Goal: Information Seeking & Learning: Learn about a topic

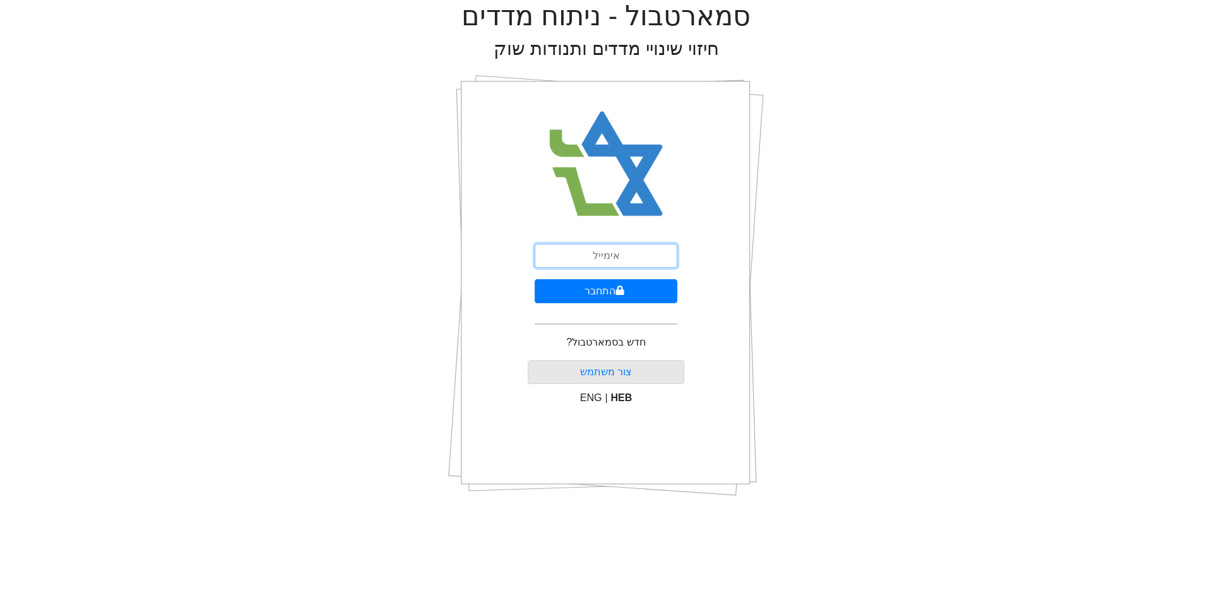
click at [607, 253] on input "email" at bounding box center [606, 256] width 143 height 24
type input "[EMAIL_ADDRESS][DOMAIN_NAME]"
click at [623, 290] on icon "submit" at bounding box center [620, 290] width 9 height 10
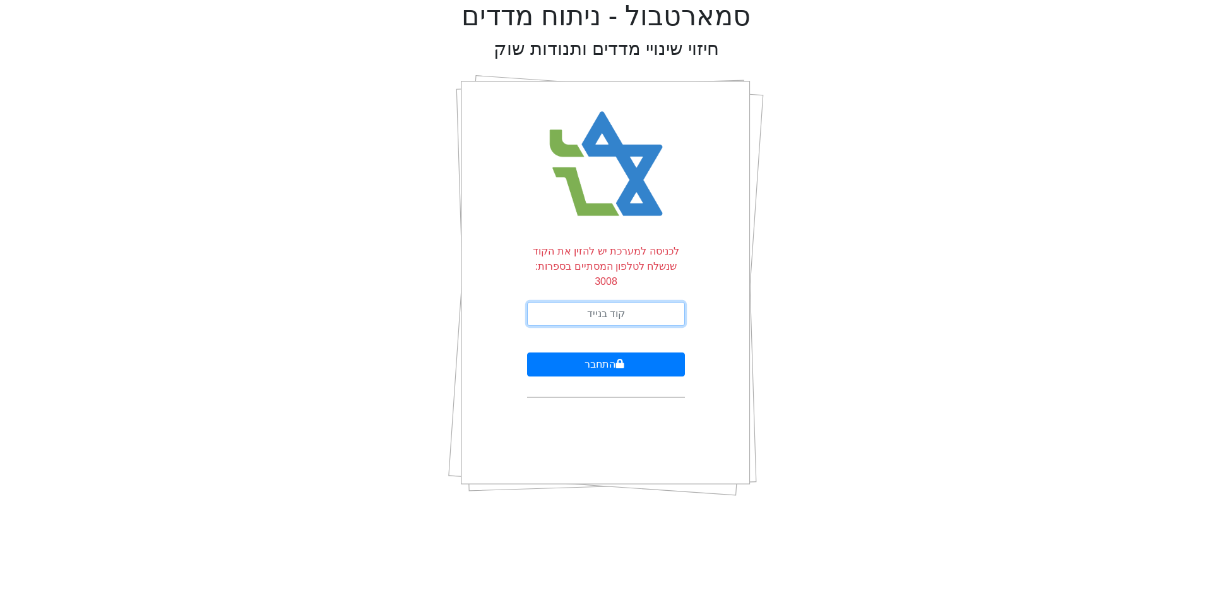
click at [613, 302] on input "text" at bounding box center [606, 314] width 158 height 24
type input "643408"
click at [588, 352] on button "התחבר" at bounding box center [606, 364] width 158 height 24
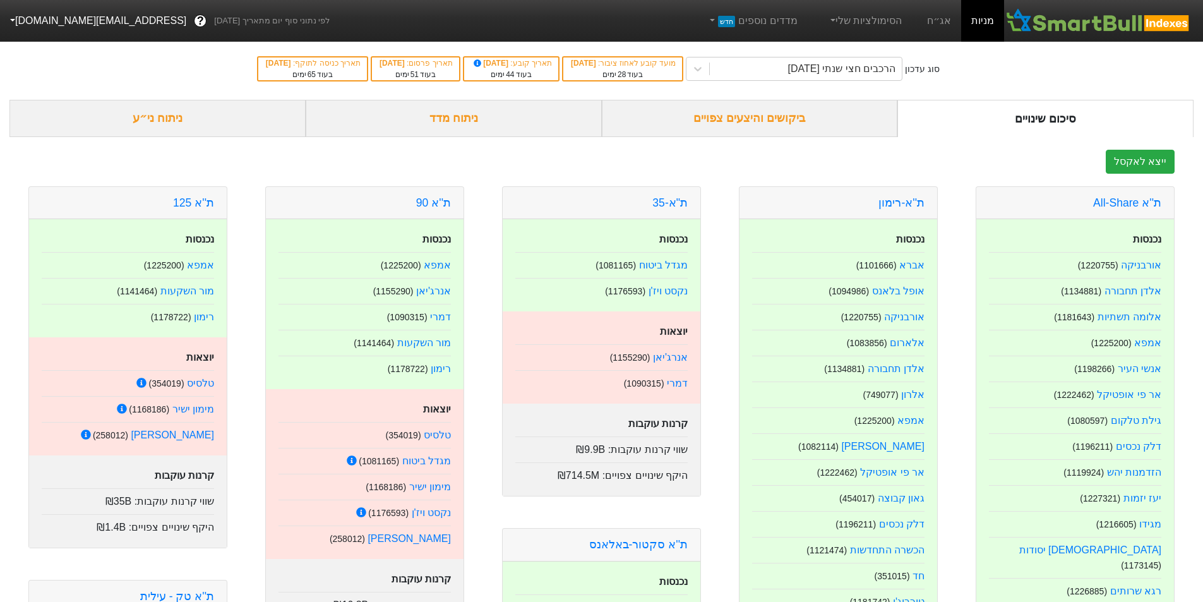
click at [174, 126] on div "ניתוח ני״ע" at bounding box center [157, 118] width 296 height 37
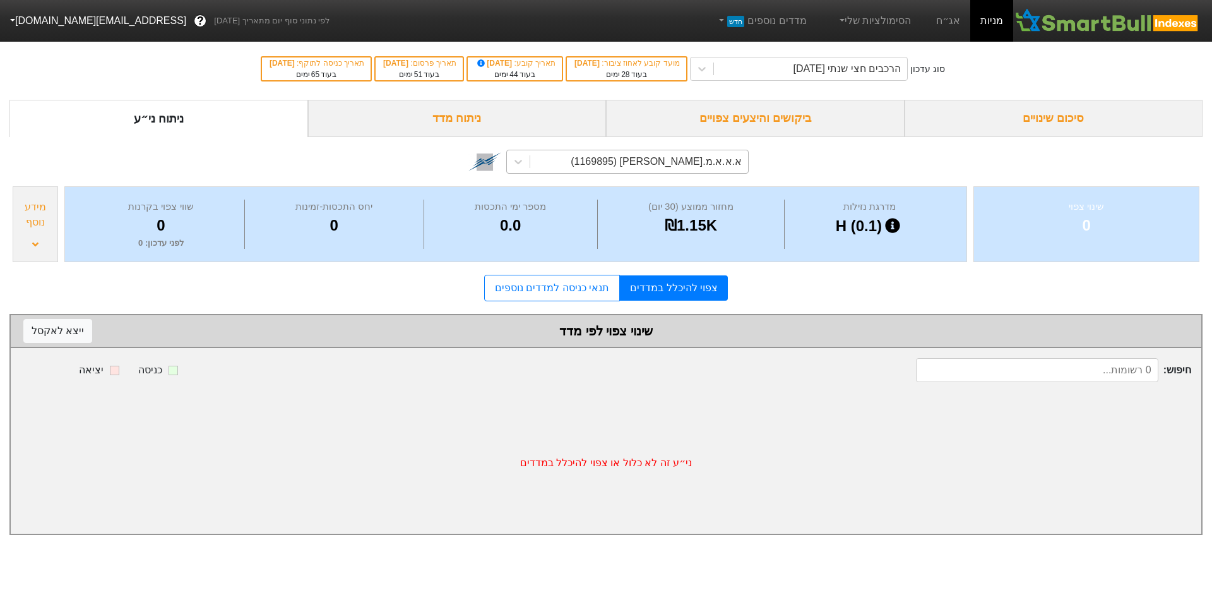
click at [651, 167] on div "א.א.א.מ.[PERSON_NAME] (1169895)" at bounding box center [656, 161] width 171 height 15
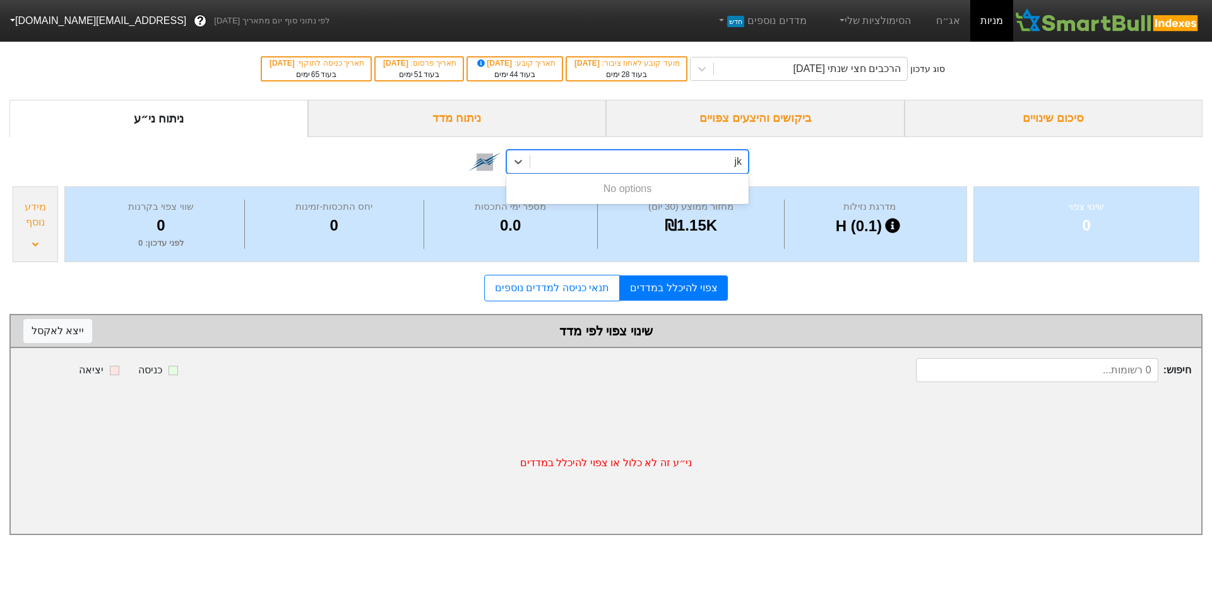
type input "j"
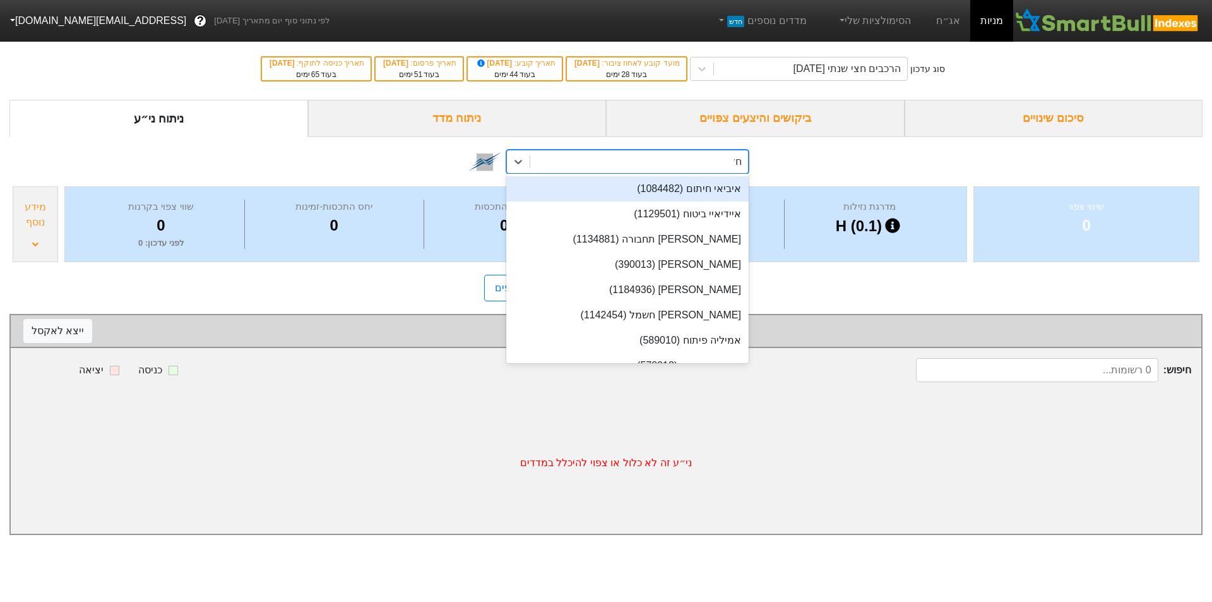
type input "חלל"
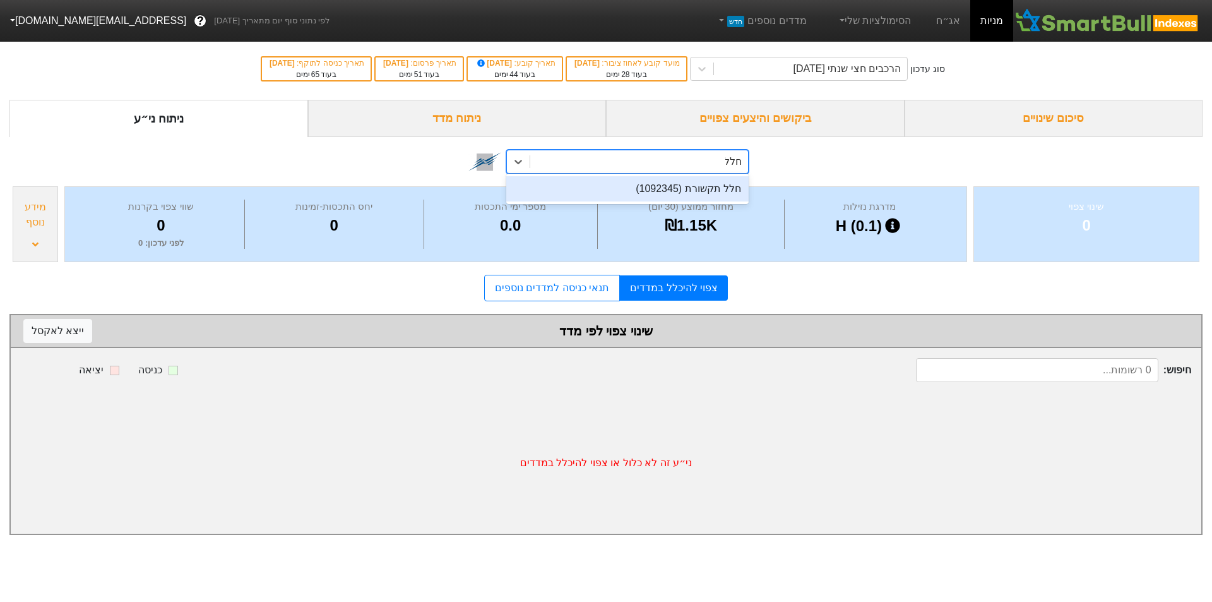
click at [717, 190] on div "חלל תקשורת (1092345)" at bounding box center [627, 188] width 242 height 25
click at [513, 165] on icon at bounding box center [518, 161] width 13 height 13
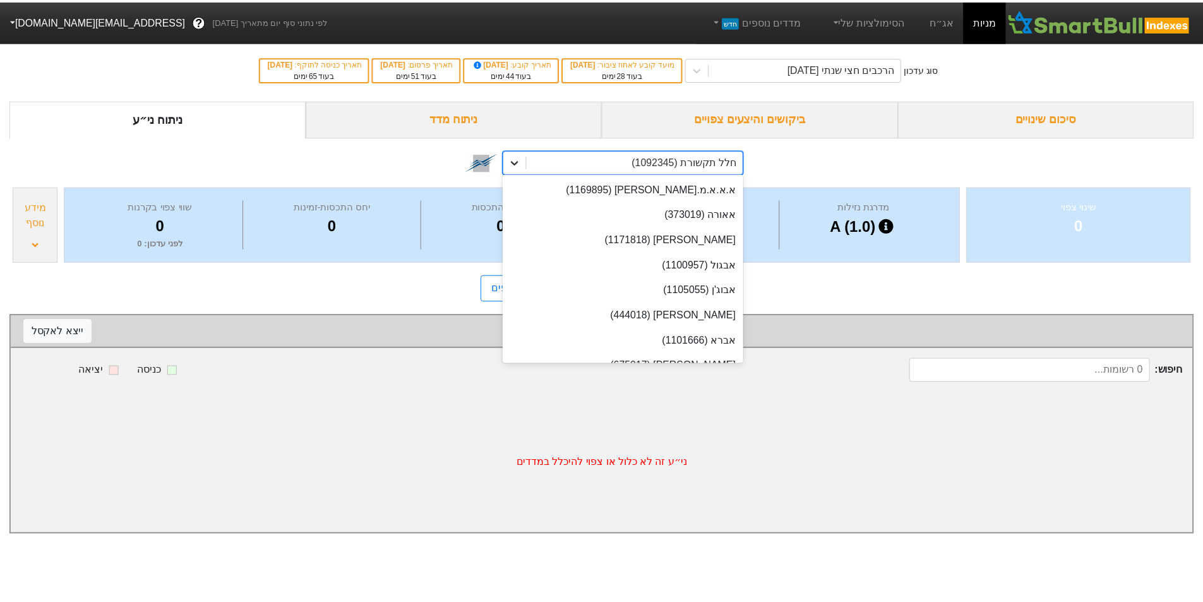
scroll to position [5833, 0]
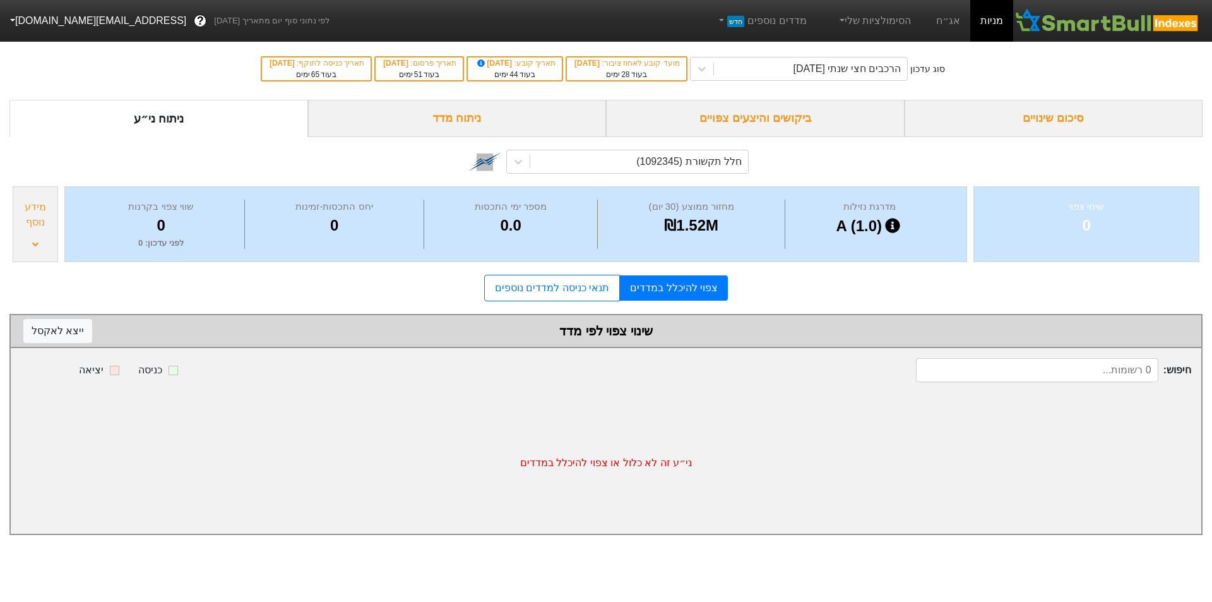
click at [218, 139] on div "חלל תקשורת (1092345)" at bounding box center [605, 160] width 1193 height 46
click at [952, 22] on link "אג״ח" at bounding box center [948, 21] width 44 height 42
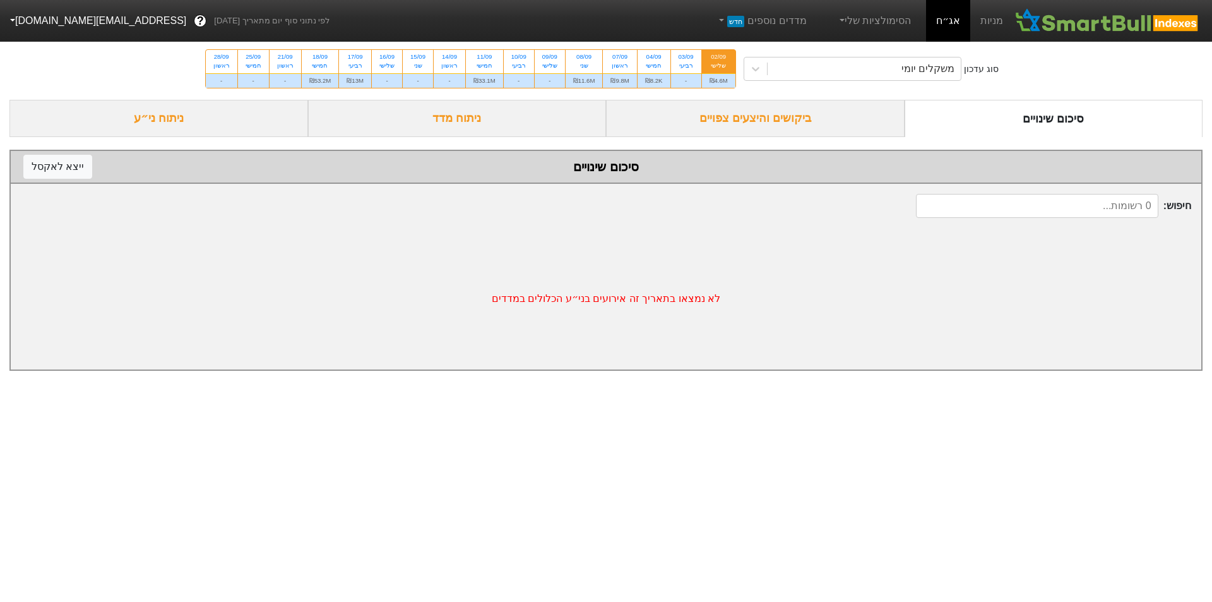
click at [175, 114] on div "ניתוח ני״ע" at bounding box center [158, 118] width 299 height 37
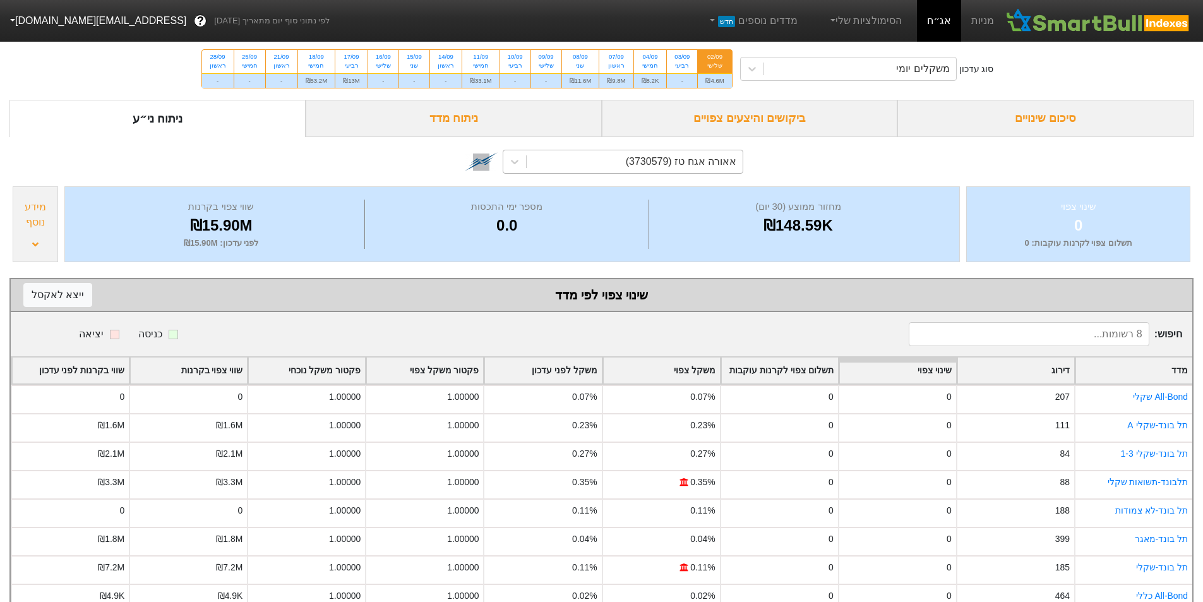
click at [682, 162] on div "אאורה אגח טז (3730579)" at bounding box center [681, 161] width 111 height 15
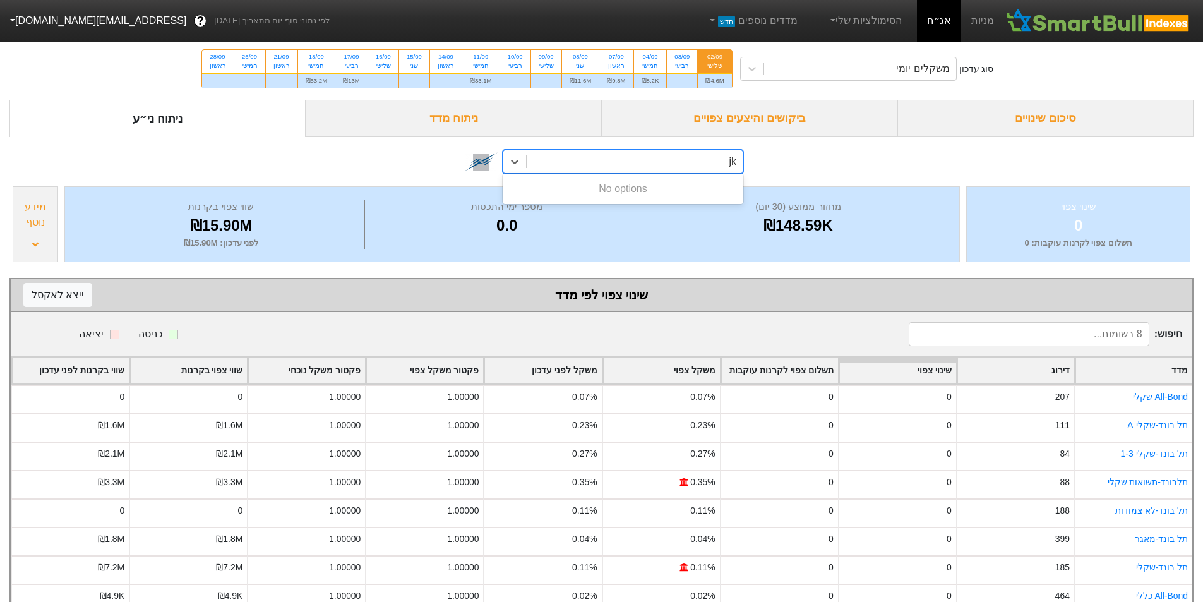
type input "j"
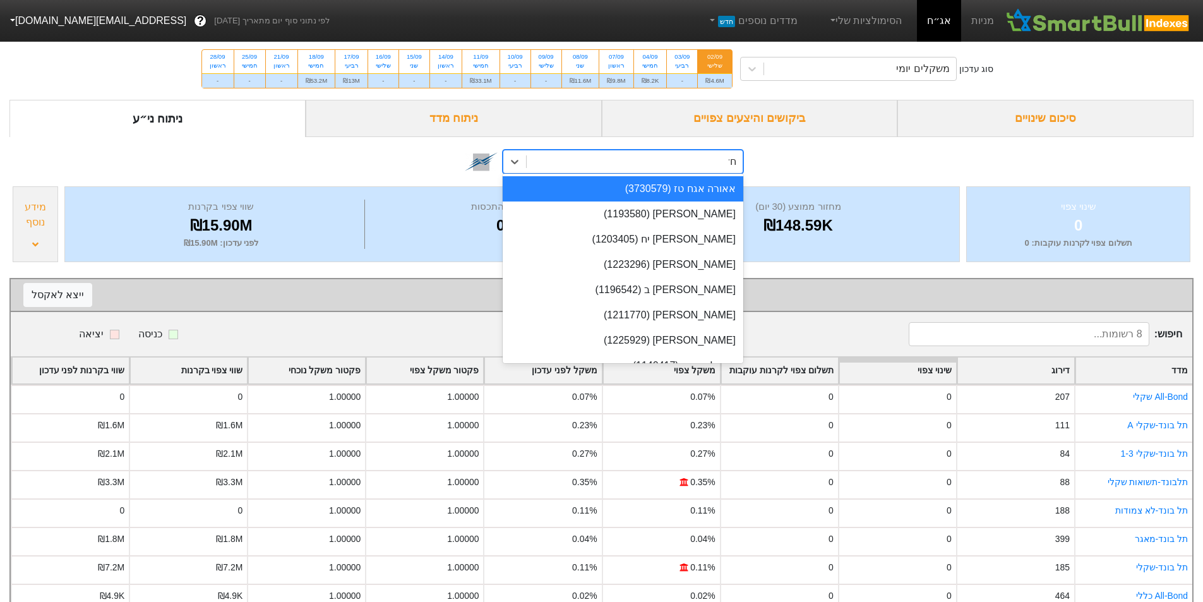
type input "חלל"
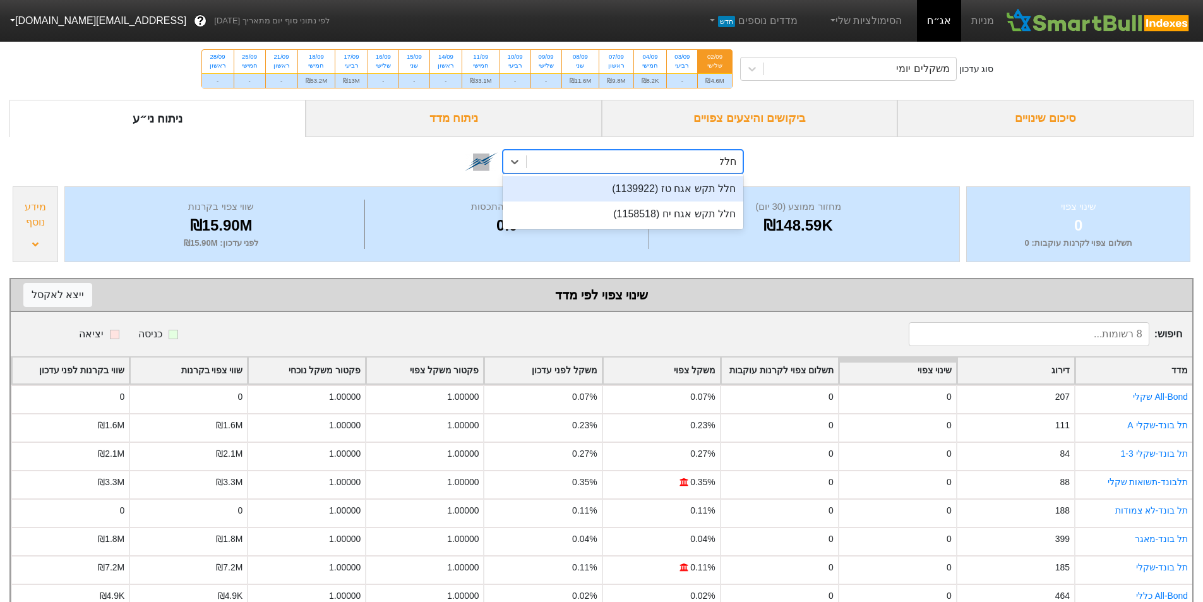
click at [696, 193] on div "חלל תקש אגח טז (1139922)" at bounding box center [623, 188] width 241 height 25
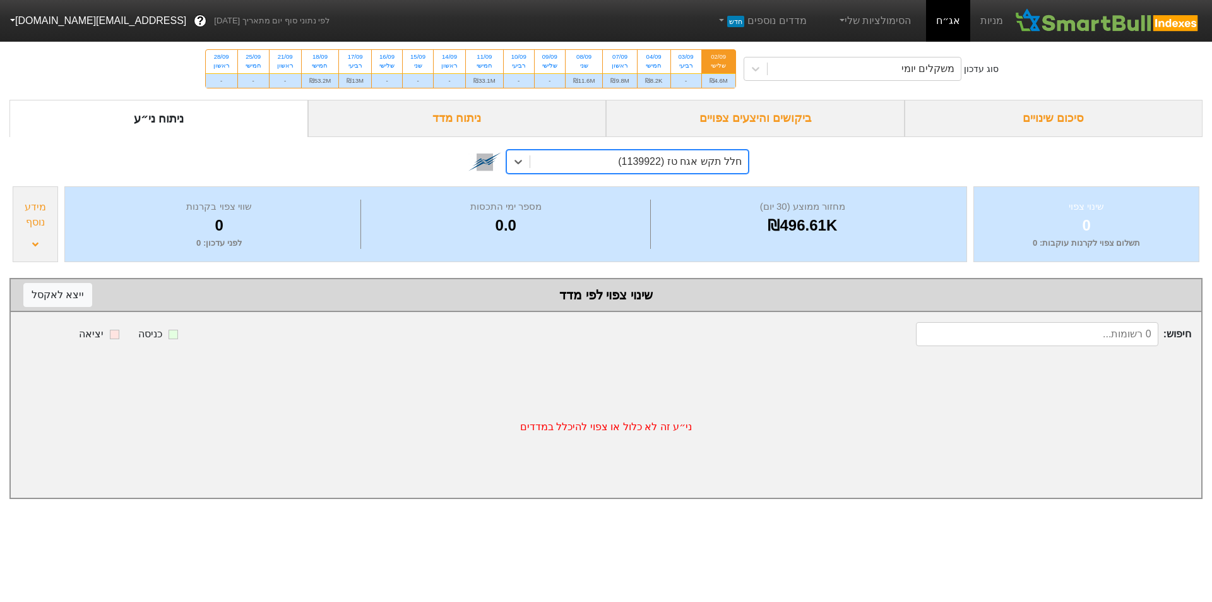
click at [730, 116] on div "ביקושים והיצעים צפויים" at bounding box center [755, 118] width 299 height 37
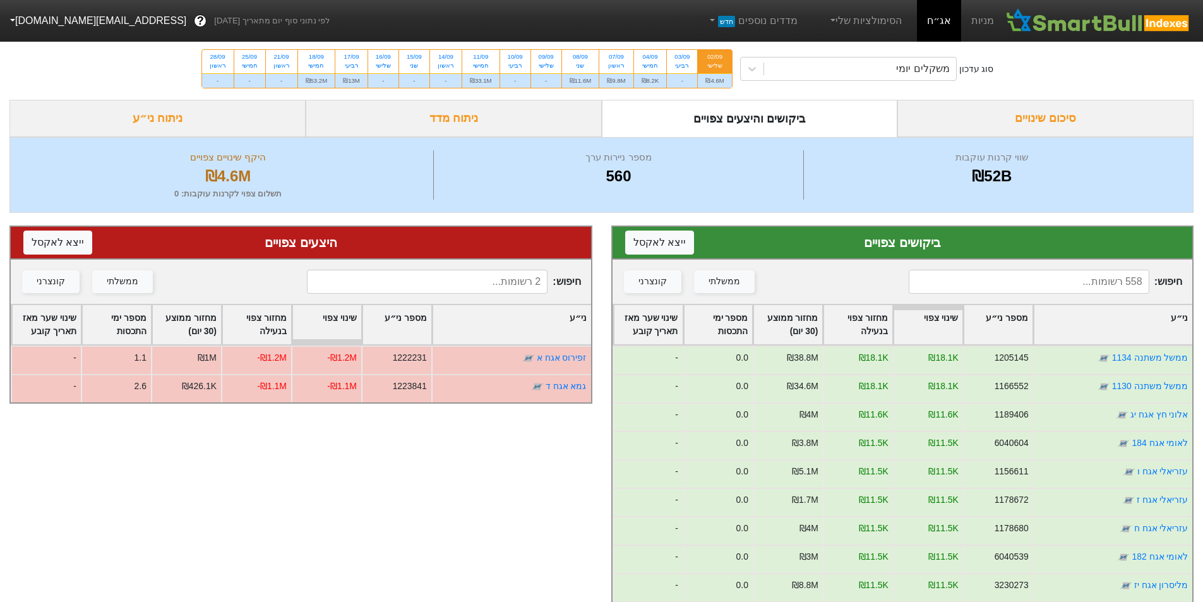
click at [119, 123] on div "ניתוח ני״ע" at bounding box center [157, 118] width 296 height 37
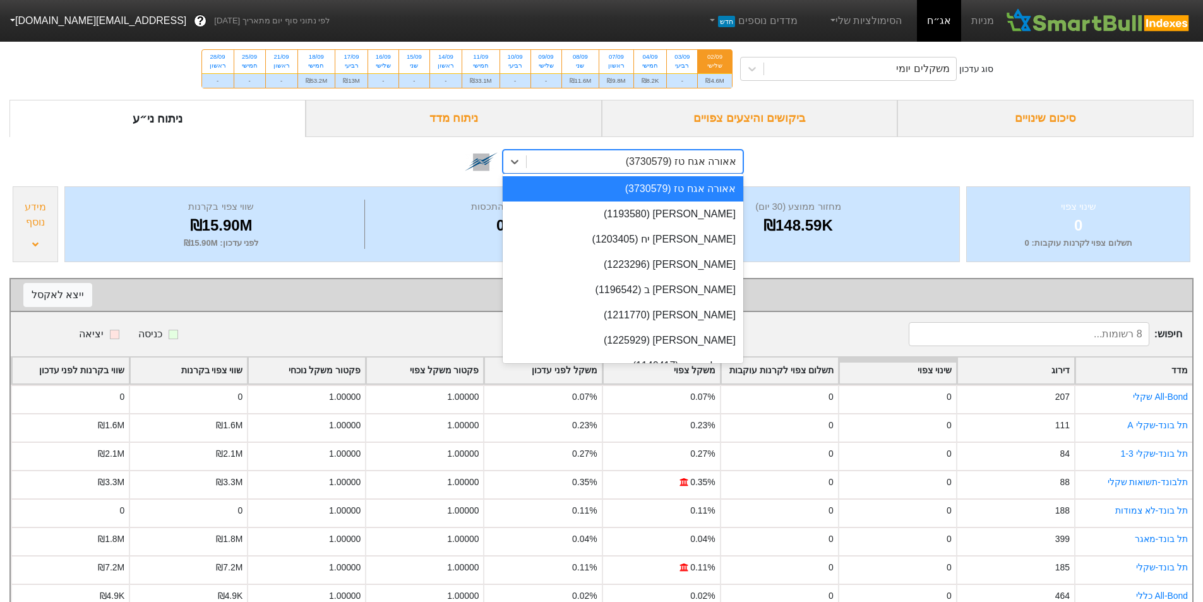
click at [672, 165] on div "אאורה אגח טז (3730579)" at bounding box center [681, 161] width 111 height 15
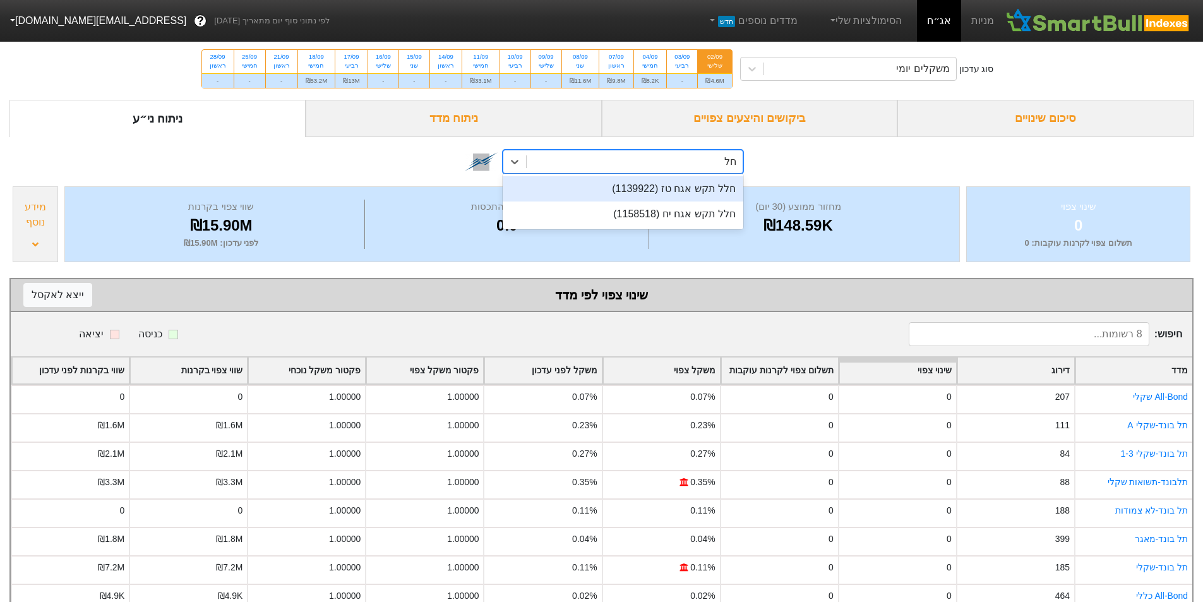
type input "חלל"
click at [679, 193] on div "חלל תקש אגח טז (1139922)" at bounding box center [623, 188] width 241 height 25
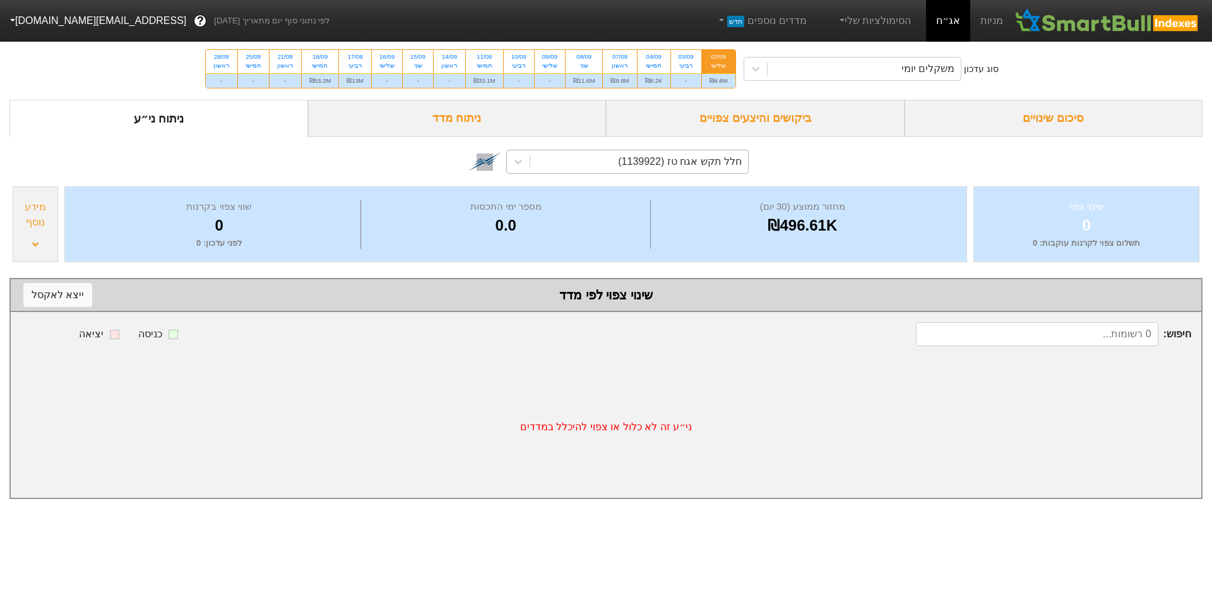
click at [437, 114] on div "ניתוח מדד" at bounding box center [457, 118] width 299 height 37
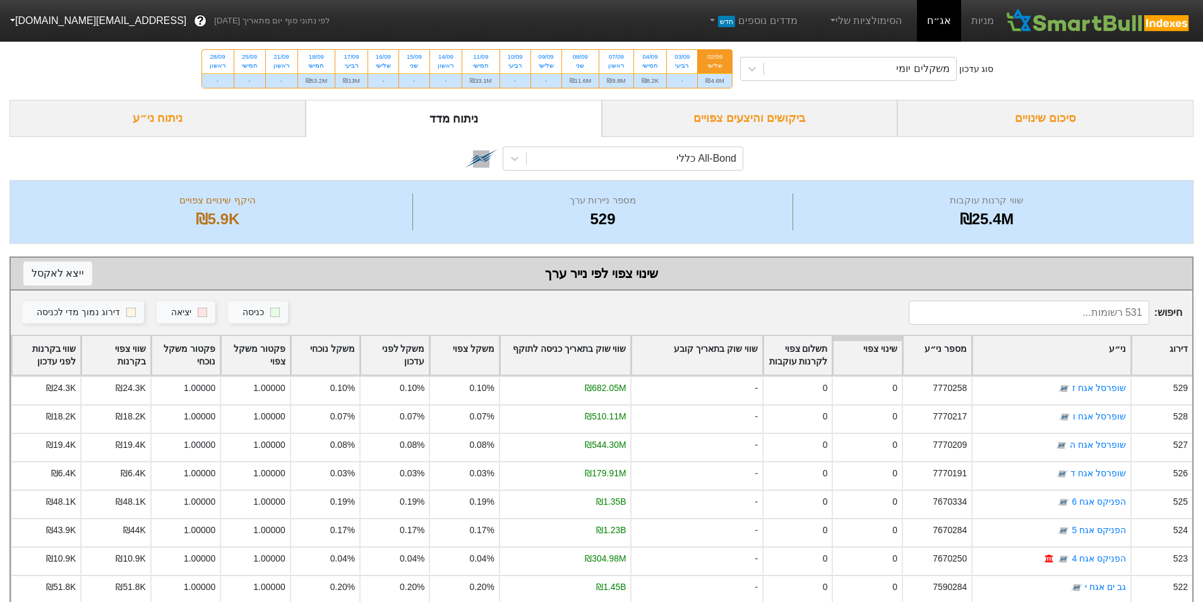
click at [199, 114] on div "ניתוח ני״ע" at bounding box center [157, 118] width 296 height 37
